Goal: Task Accomplishment & Management: Use online tool/utility

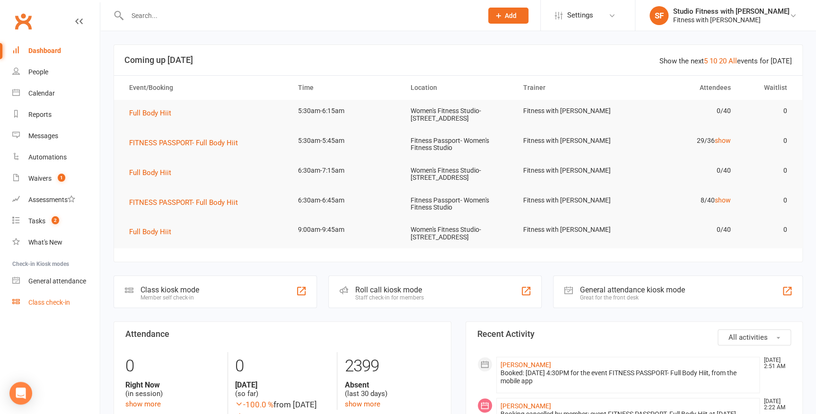
click at [65, 302] on div "Class check-in" at bounding box center [49, 303] width 42 height 8
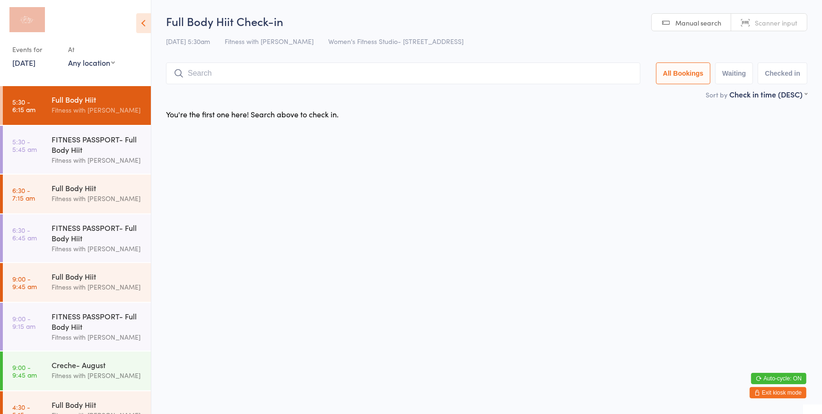
click at [84, 66] on select "Any location Women's Fitness Studio- 14 Madden Street, Aitkenvale Fitness Passp…" at bounding box center [91, 62] width 47 height 10
select select "0"
click at [68, 57] on select "Any location Women's Fitness Studio- 14 Madden Street, Aitkenvale Fitness Passp…" at bounding box center [91, 62] width 47 height 10
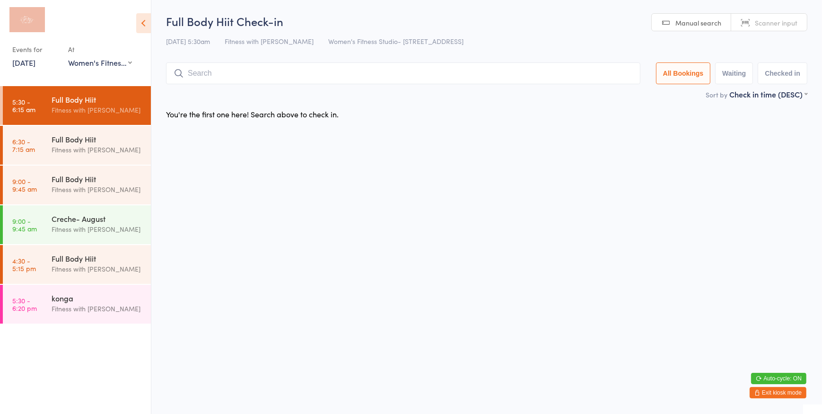
click at [778, 26] on span "Scanner input" at bounding box center [776, 22] width 43 height 9
type input "177"
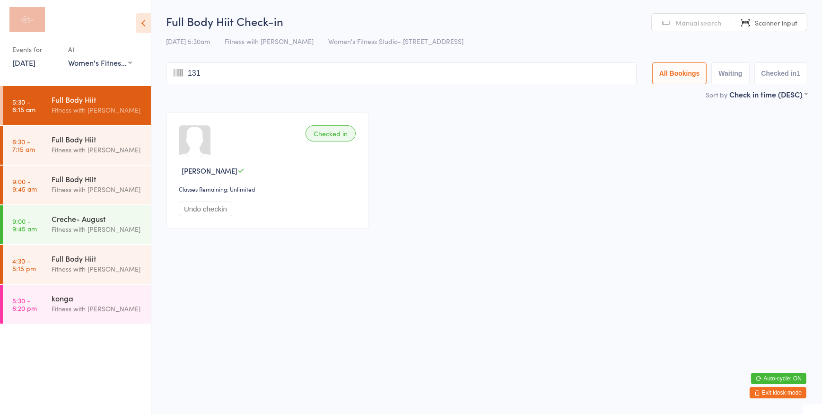
type input "1311"
type input "162"
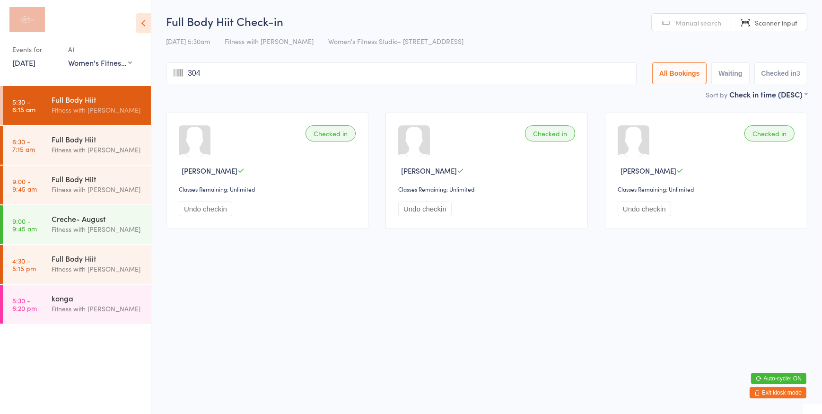
type input "3042"
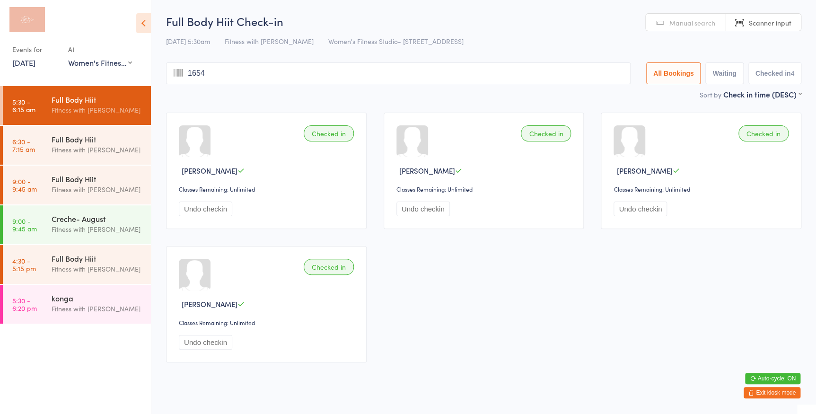
type input "16547"
type input "2537"
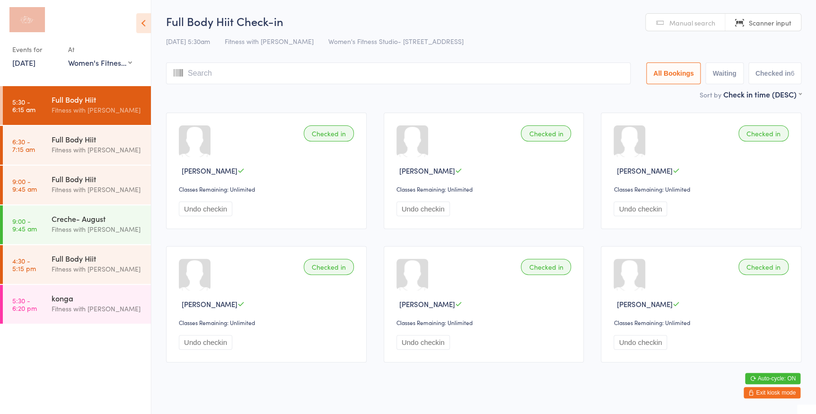
click at [707, 23] on span "Manual search" at bounding box center [692, 22] width 46 height 9
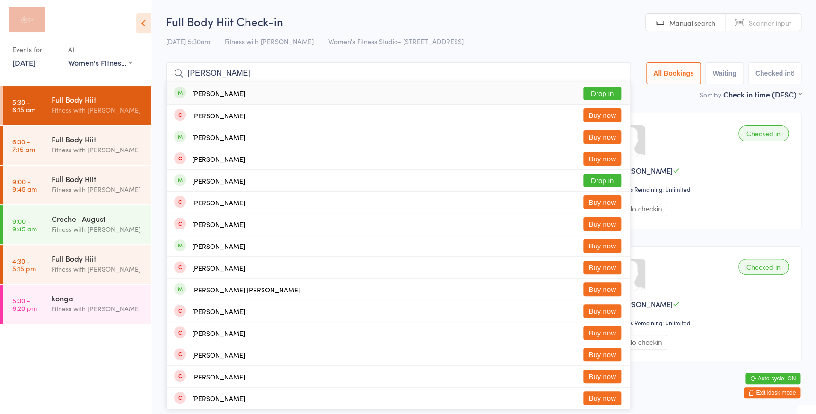
type input "mcgill"
click at [588, 92] on button "Drop in" at bounding box center [602, 94] width 38 height 14
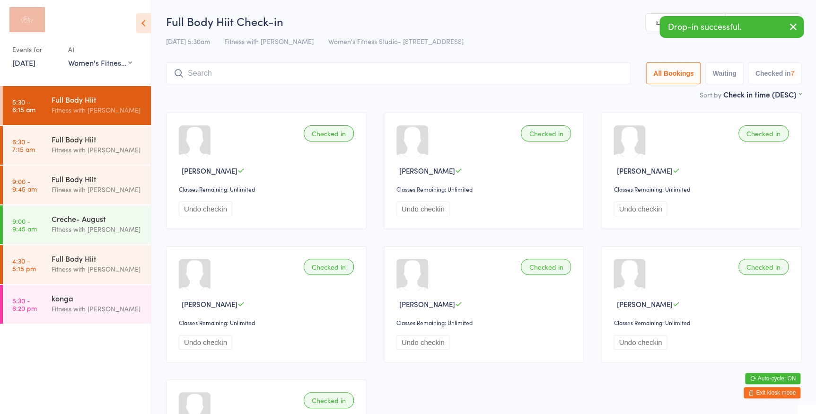
click at [791, 29] on icon "button" at bounding box center [793, 27] width 11 height 12
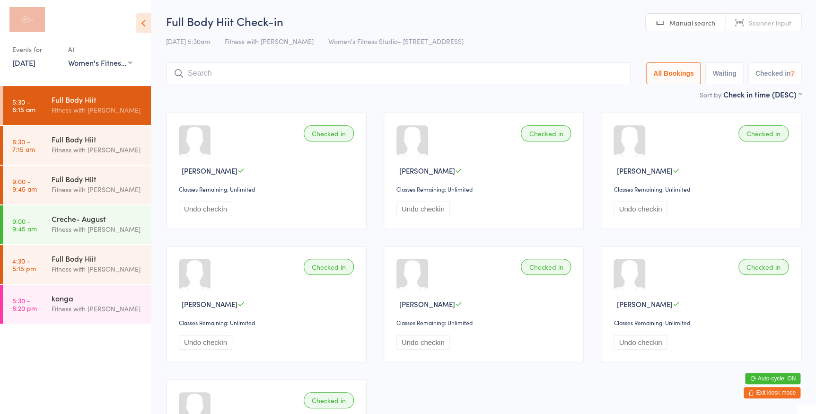
click at [788, 25] on span "Scanner input" at bounding box center [770, 22] width 43 height 9
click at [458, 81] on input "search" at bounding box center [398, 73] width 465 height 22
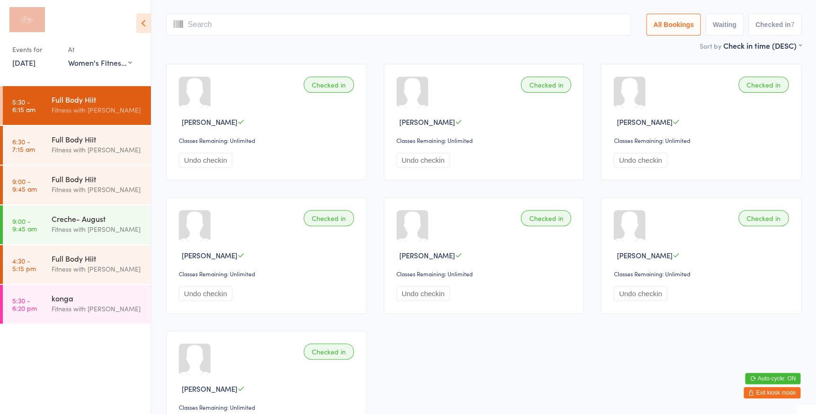
scroll to position [62, 0]
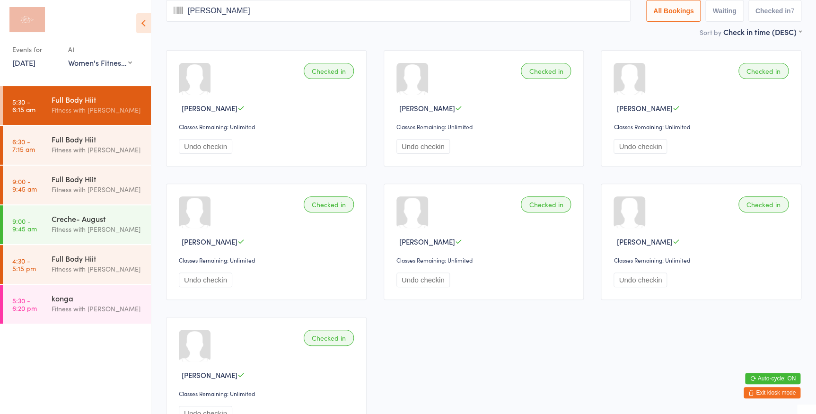
type input "willis"
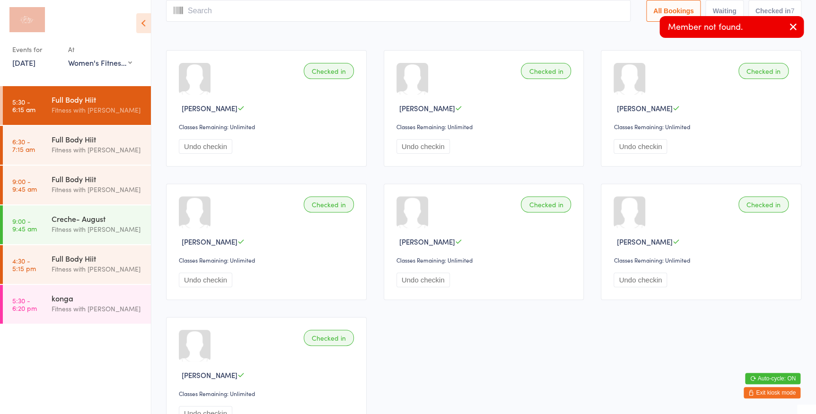
scroll to position [0, 0]
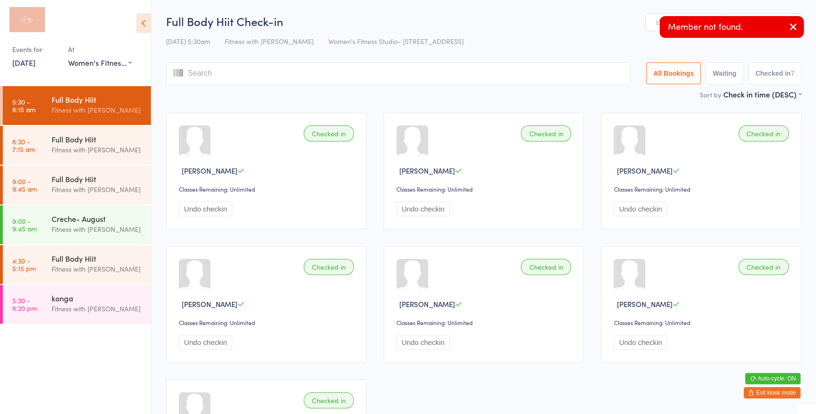
click at [647, 21] on div "Manual search Scanner input" at bounding box center [723, 22] width 156 height 18
click at [648, 20] on link "Manual search" at bounding box center [685, 23] width 79 height 18
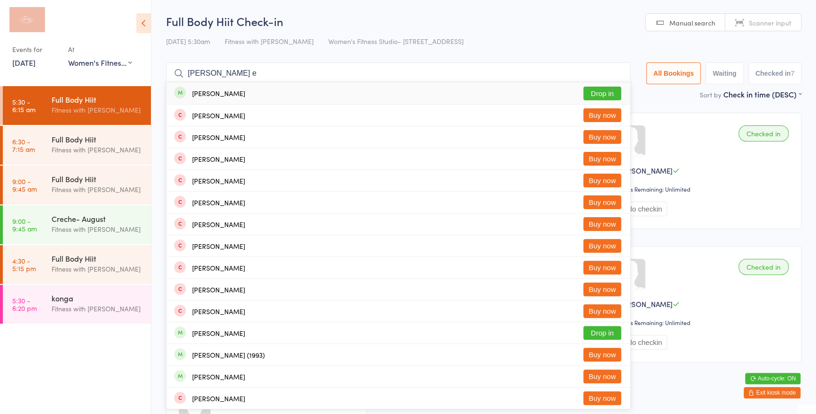
type input "willis e"
click at [595, 90] on button "Drop in" at bounding box center [602, 94] width 38 height 14
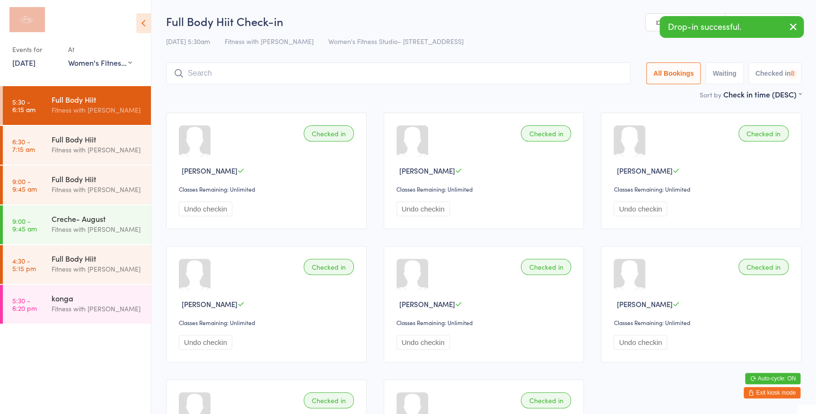
click at [798, 26] on icon "button" at bounding box center [793, 27] width 11 height 12
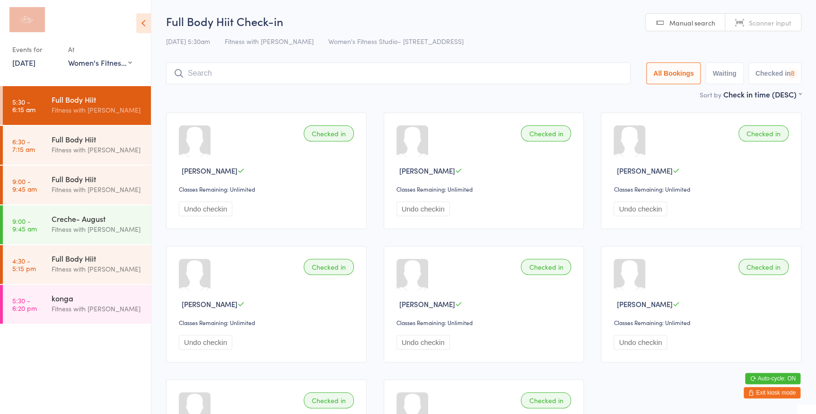
click at [783, 18] on span "Scanner input" at bounding box center [770, 22] width 43 height 9
type input "1191"
type input "2541"
type input "283"
type input "1374"
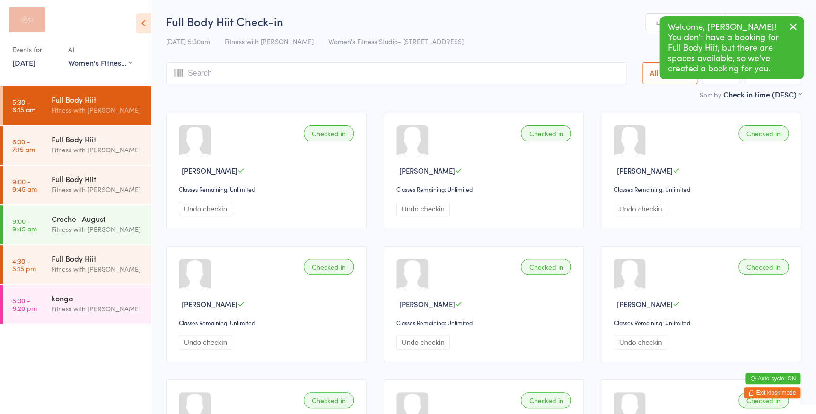
click at [651, 18] on link "Manual search" at bounding box center [685, 23] width 79 height 18
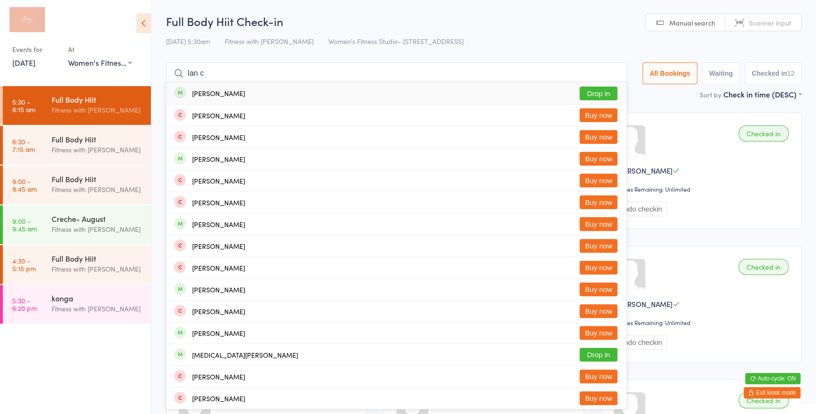
type input "lan c"
click at [592, 90] on button "Drop in" at bounding box center [599, 94] width 38 height 14
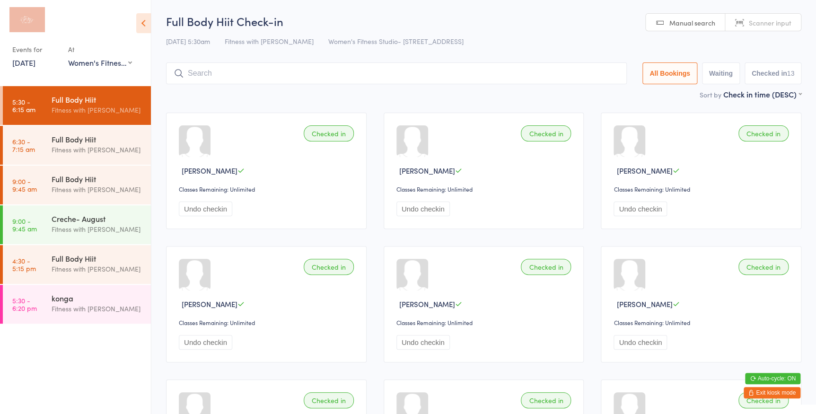
click at [752, 25] on span "Scanner input" at bounding box center [770, 22] width 43 height 9
type input "1008"
click at [771, 391] on button "Exit kiosk mode" at bounding box center [772, 392] width 57 height 11
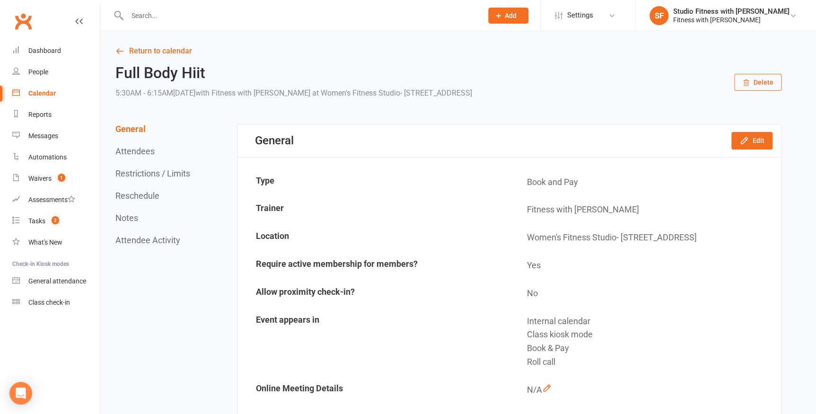
click at [140, 153] on button "Attendees" at bounding box center [134, 151] width 39 height 10
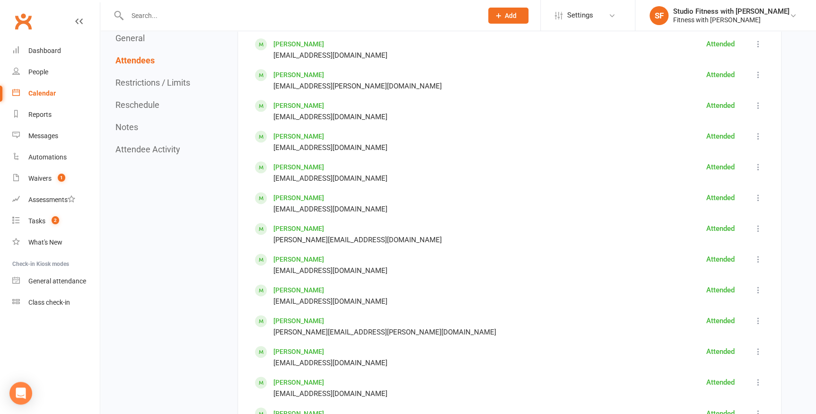
scroll to position [495, 0]
click at [289, 412] on link "[PERSON_NAME]" at bounding box center [298, 413] width 51 height 8
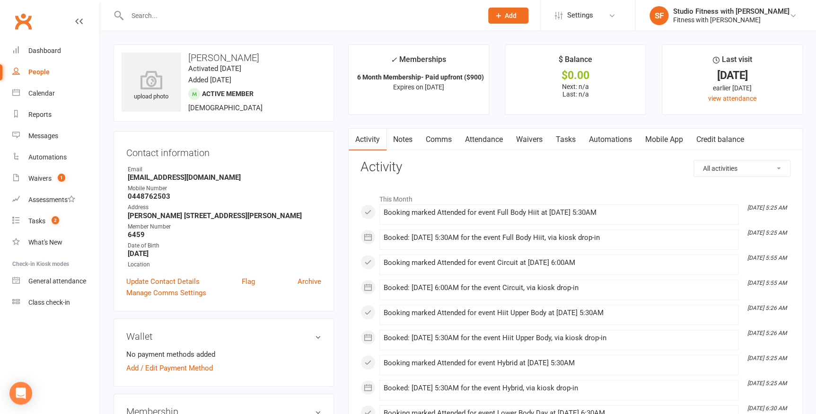
drag, startPoint x: 658, startPoint y: 133, endPoint x: 664, endPoint y: 123, distance: 12.5
click at [659, 133] on link "Mobile App" at bounding box center [664, 140] width 51 height 22
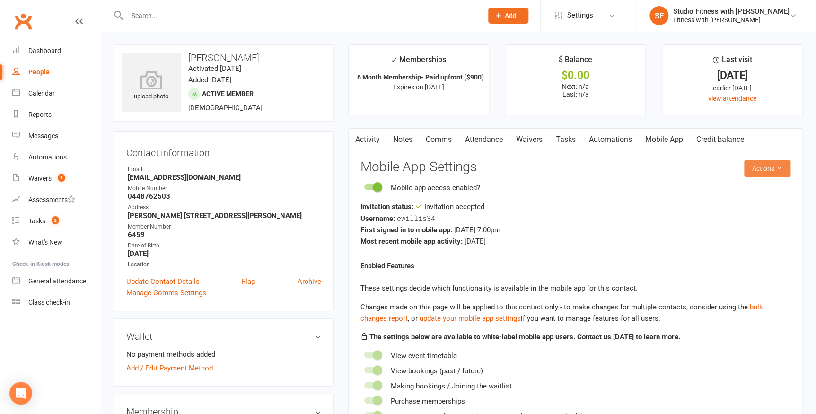
click at [760, 172] on button "Actions" at bounding box center [767, 168] width 46 height 17
click at [729, 227] on link "Reset password" at bounding box center [737, 227] width 94 height 19
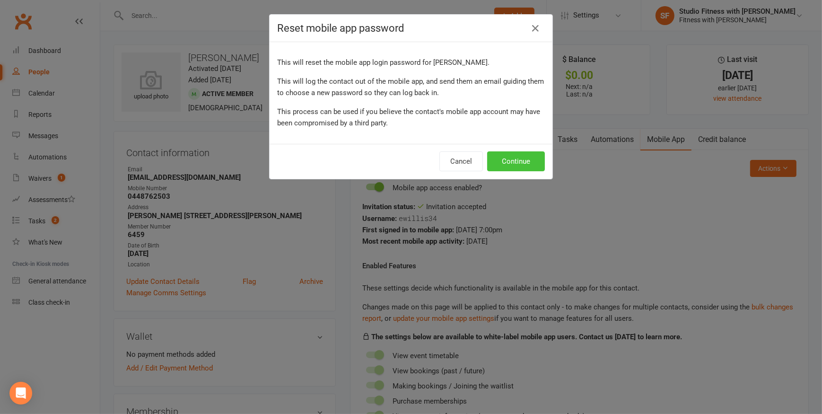
click at [514, 158] on button "Continue" at bounding box center [516, 161] width 58 height 20
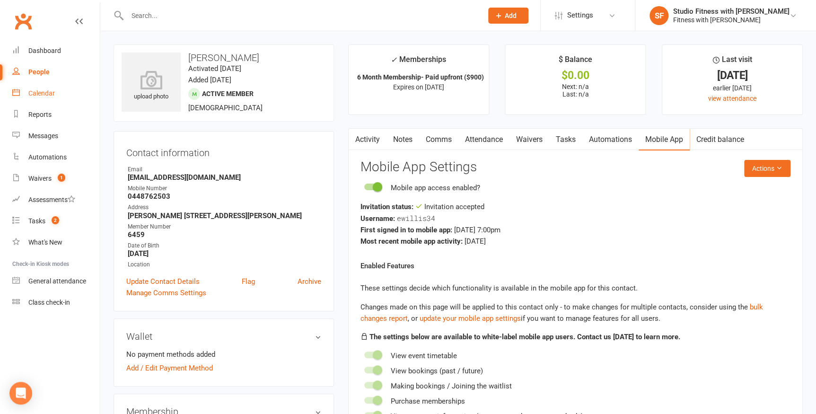
click at [41, 95] on div "Calendar" at bounding box center [41, 93] width 26 height 8
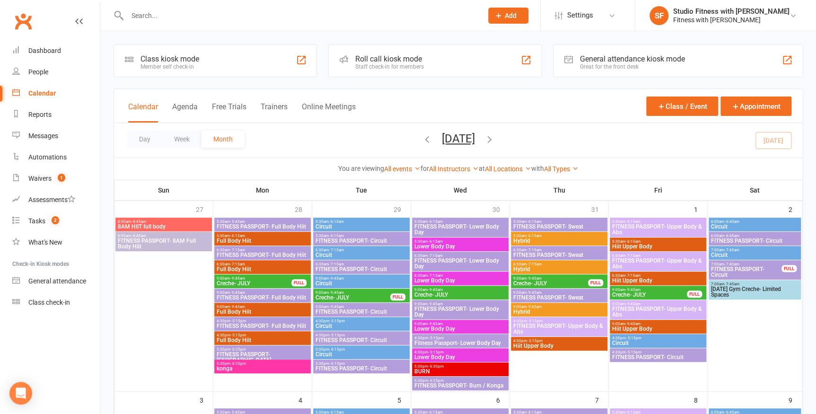
click at [297, 59] on div at bounding box center [301, 59] width 11 height 11
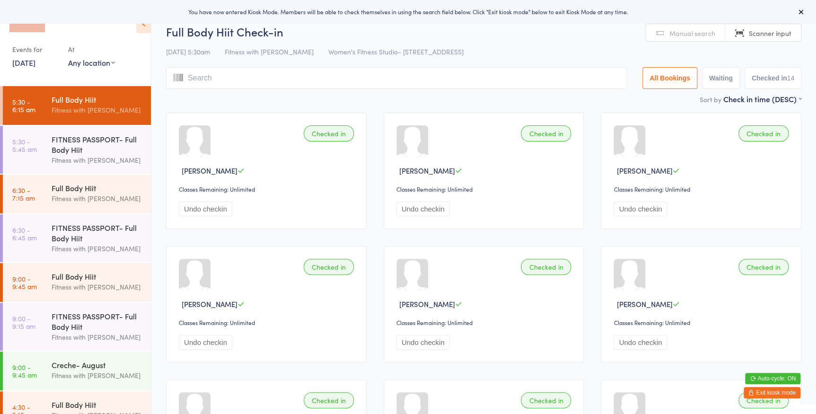
click at [82, 63] on select "Any location Women's Fitness Studio- 14 Madden Street, Aitkenvale Fitness Passp…" at bounding box center [91, 62] width 47 height 10
select select "0"
click at [68, 57] on select "Any location Women's Fitness Studio- 14 Madden Street, Aitkenvale Fitness Passp…" at bounding box center [91, 62] width 47 height 10
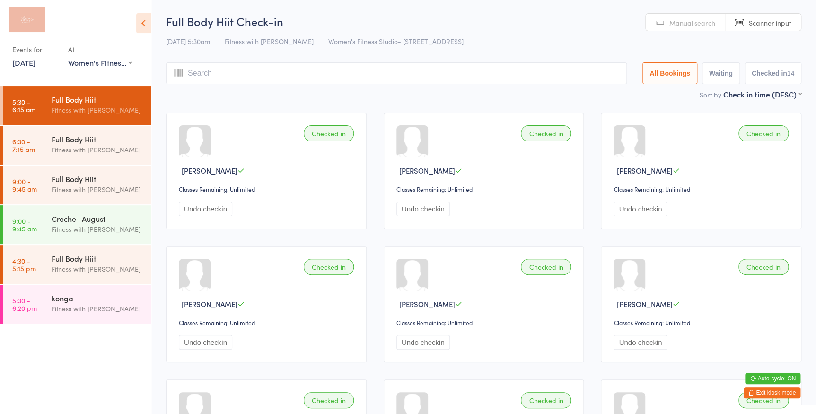
click at [691, 26] on span "Manual search" at bounding box center [692, 22] width 46 height 9
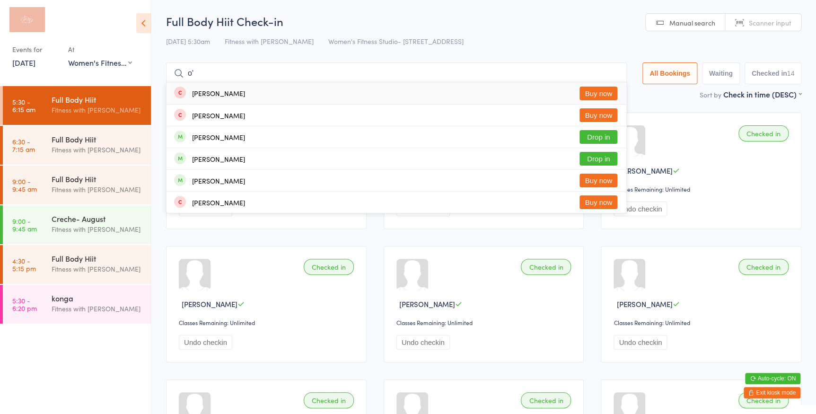
type input "o"
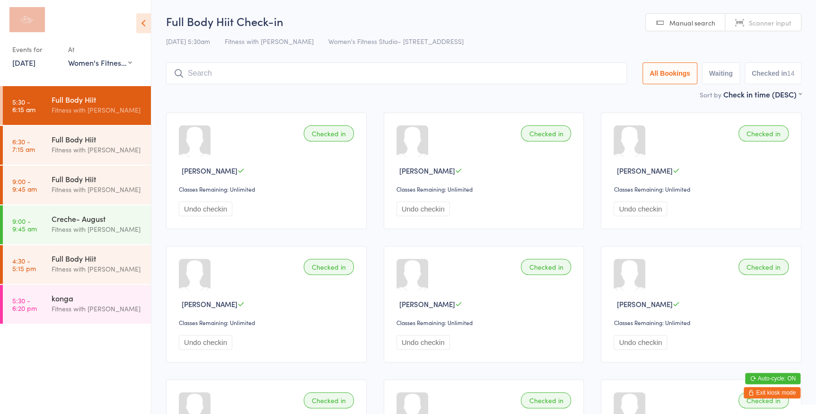
click at [776, 19] on span "Scanner input" at bounding box center [770, 22] width 43 height 9
click at [123, 150] on div "Fitness with [PERSON_NAME]" at bounding box center [97, 149] width 91 height 11
click at [85, 142] on div "Full Body Hiit" at bounding box center [97, 139] width 91 height 10
click at [106, 145] on div "Fitness with [PERSON_NAME]" at bounding box center [97, 149] width 91 height 11
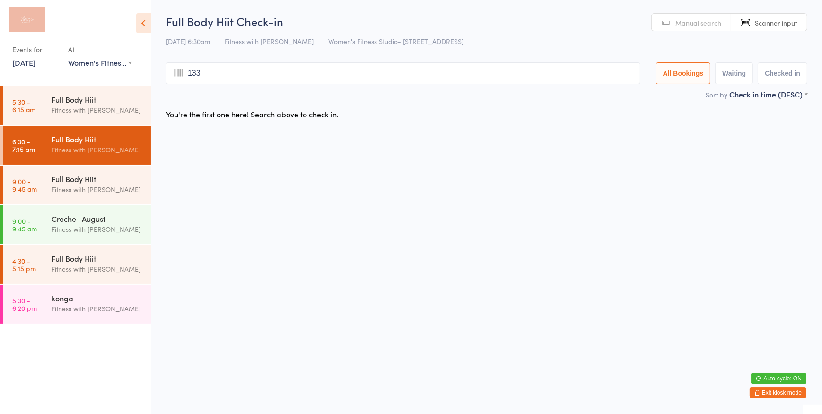
type input "1332"
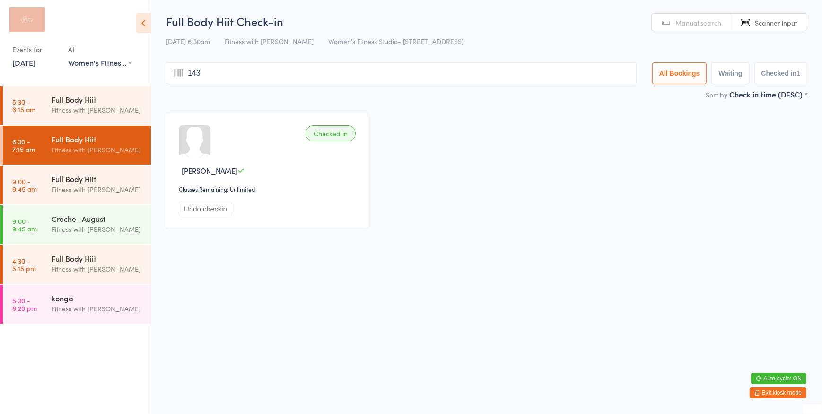
type input "1430"
type input "1431"
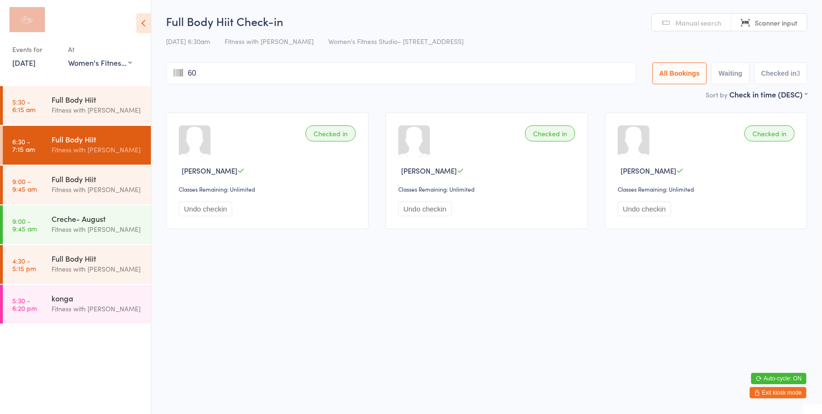
type input "608"
